Goal: Task Accomplishment & Management: Manage account settings

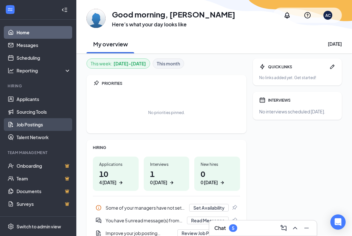
click at [39, 124] on link "Job Postings" at bounding box center [44, 124] width 54 height 13
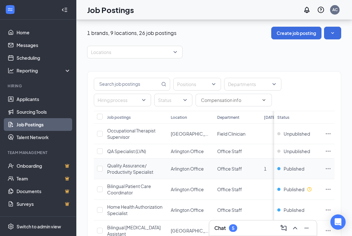
scroll to position [25, 0]
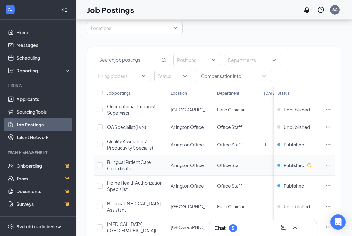
click at [138, 164] on span "Bilingual Patient Care Coordinator" at bounding box center [129, 165] width 44 height 12
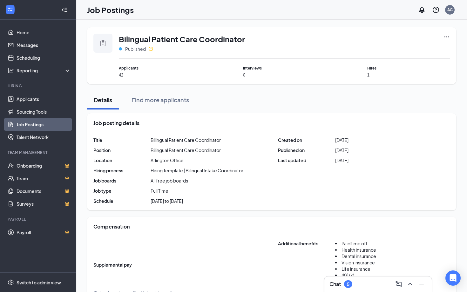
click at [351, 36] on icon "Ellipses" at bounding box center [446, 37] width 6 height 6
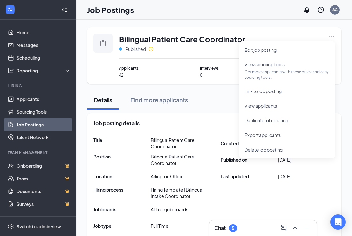
click at [97, 0] on div "Job Postings AC" at bounding box center [213, 10] width 275 height 20
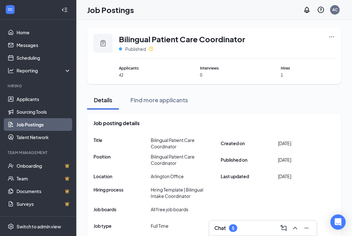
click at [282, 75] on span "1" at bounding box center [307, 74] width 54 height 5
click at [332, 38] on icon "Ellipses" at bounding box center [331, 37] width 6 height 6
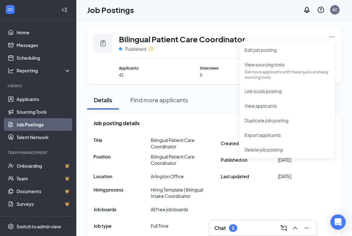
click at [198, 116] on div "Job posting details Title Bilingual Patient Care Coordinator Position Bilingual…" at bounding box center [214, 184] width 254 height 142
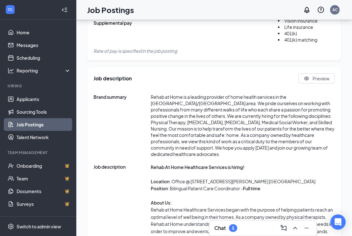
scroll to position [186, 0]
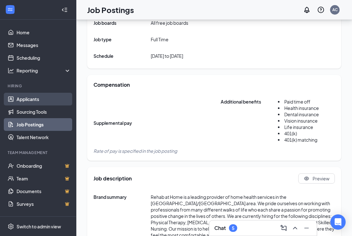
click at [35, 102] on link "Applicants" at bounding box center [44, 99] width 54 height 13
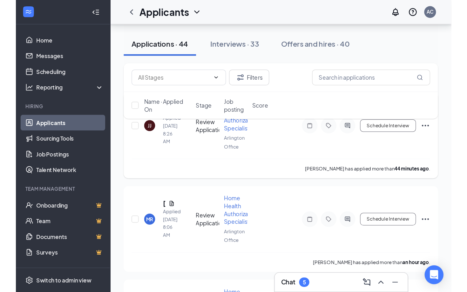
scroll to position [75, 0]
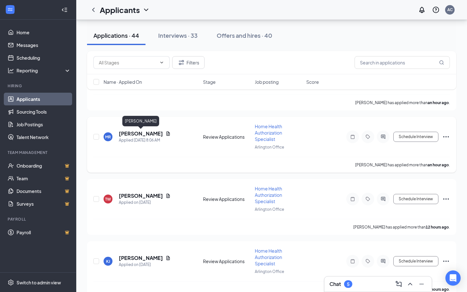
click at [155, 135] on h5 "[PERSON_NAME]" at bounding box center [141, 133] width 44 height 7
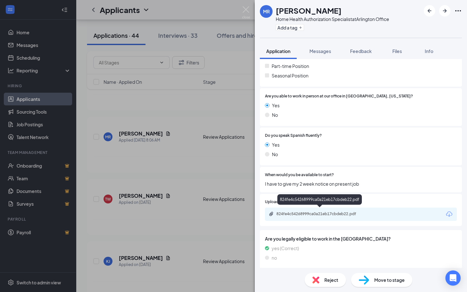
scroll to position [150, 0]
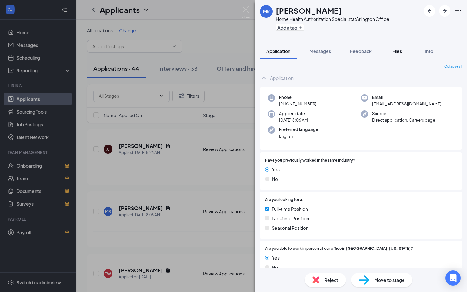
click at [393, 53] on span "Files" at bounding box center [397, 51] width 10 height 6
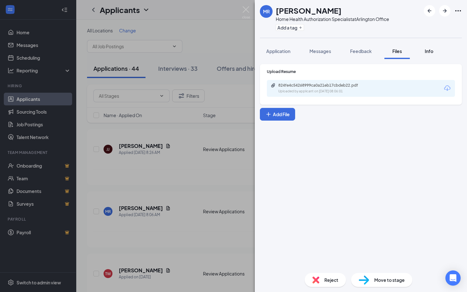
click at [433, 49] on span "Info" at bounding box center [429, 51] width 9 height 6
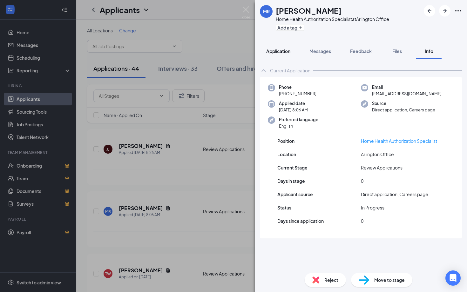
click at [287, 50] on span "Application" at bounding box center [278, 51] width 24 height 6
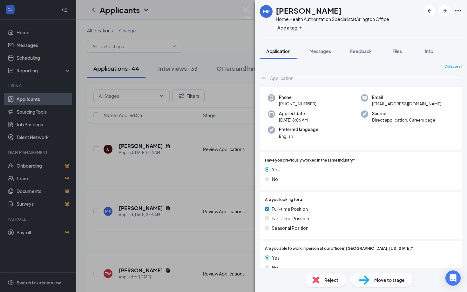
click at [194, 101] on div "[PERSON_NAME] Home Health Authorization Specialist at [GEOGRAPHIC_DATA] Office …" at bounding box center [233, 146] width 467 height 292
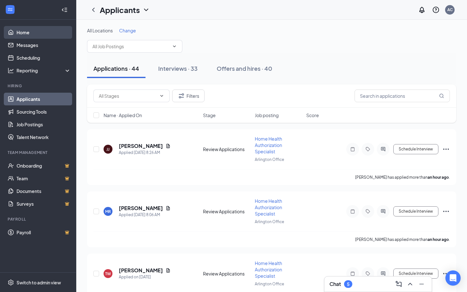
click at [31, 38] on link "Home" at bounding box center [44, 32] width 54 height 13
